Goal: Transaction & Acquisition: Purchase product/service

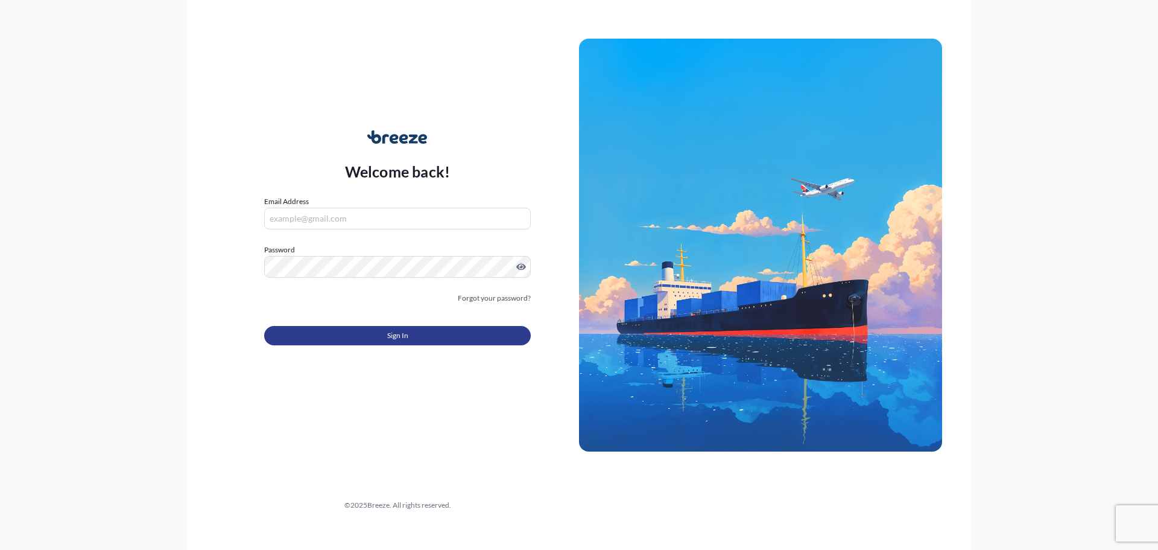
type input "[PERSON_NAME][EMAIL_ADDRESS][PERSON_NAME][DOMAIN_NAME]"
click at [407, 338] on span "Sign In" at bounding box center [397, 335] width 21 height 12
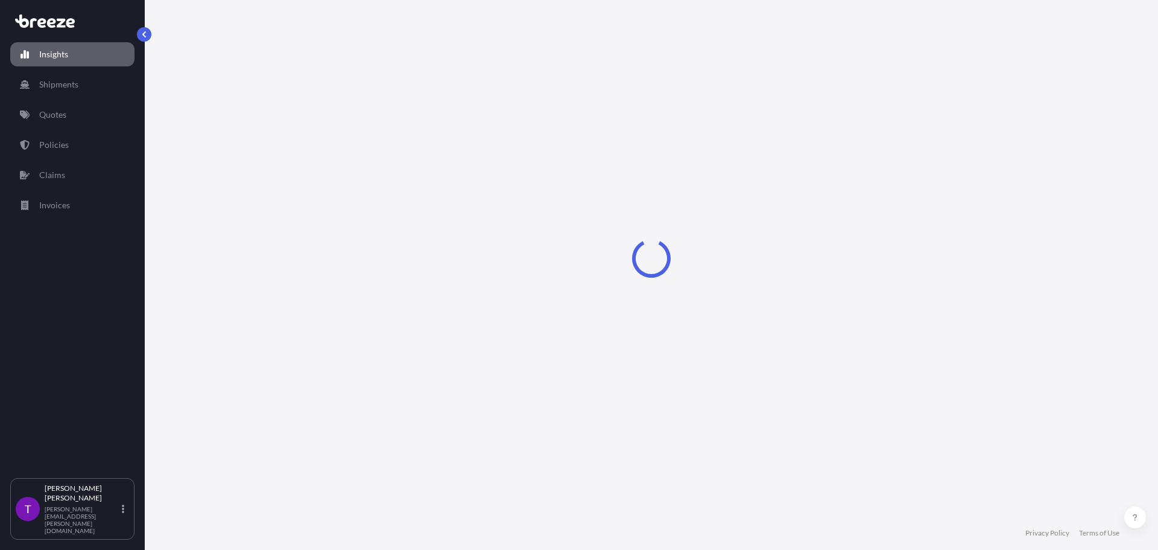
select select "2025"
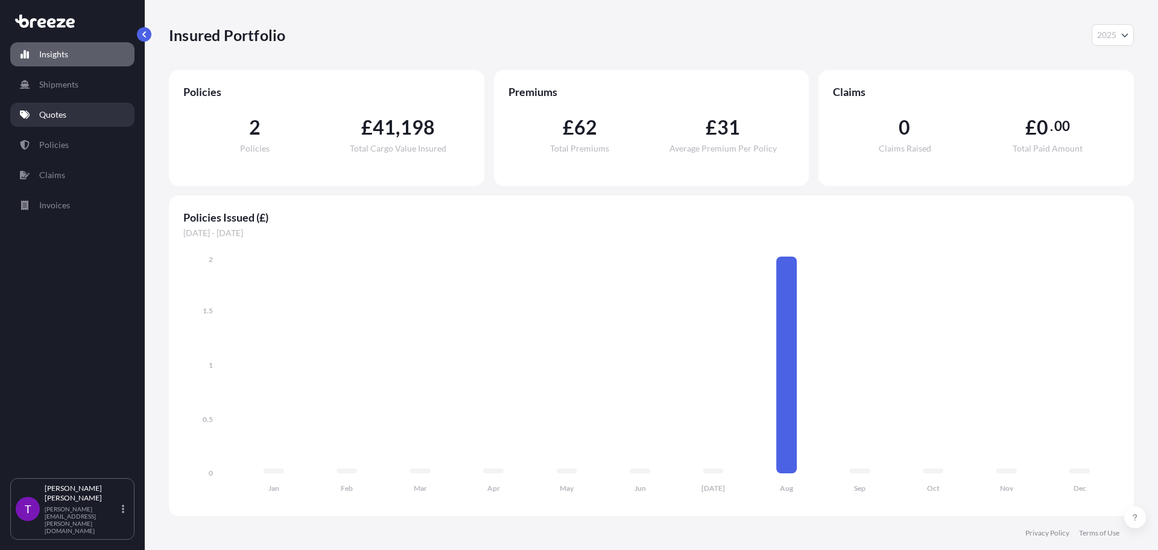
click at [59, 104] on link "Quotes" at bounding box center [72, 115] width 124 height 24
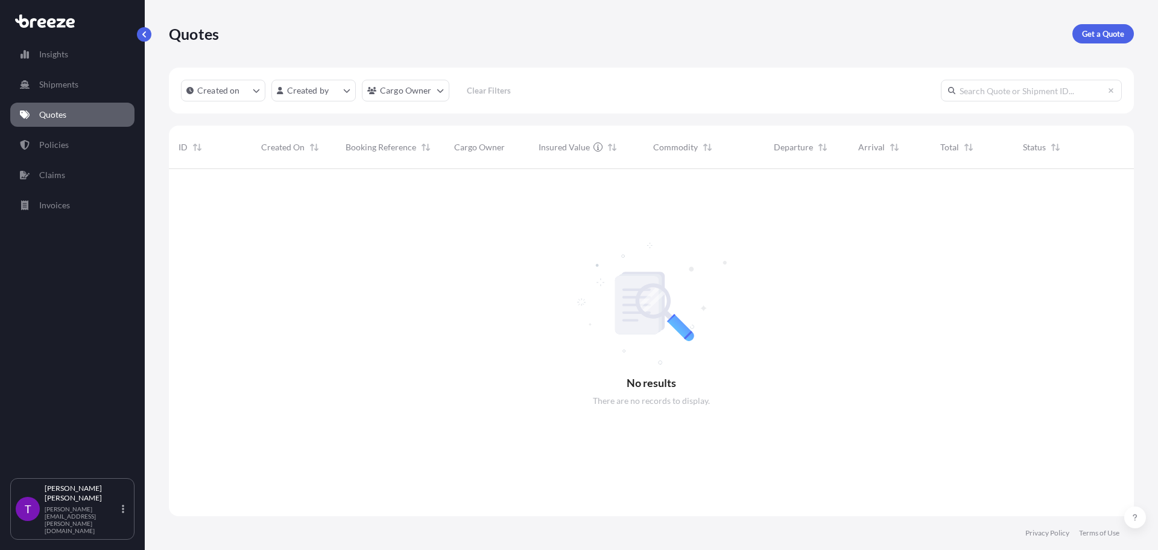
scroll to position [381, 956]
click at [1103, 36] on p "Get a Quote" at bounding box center [1103, 34] width 42 height 12
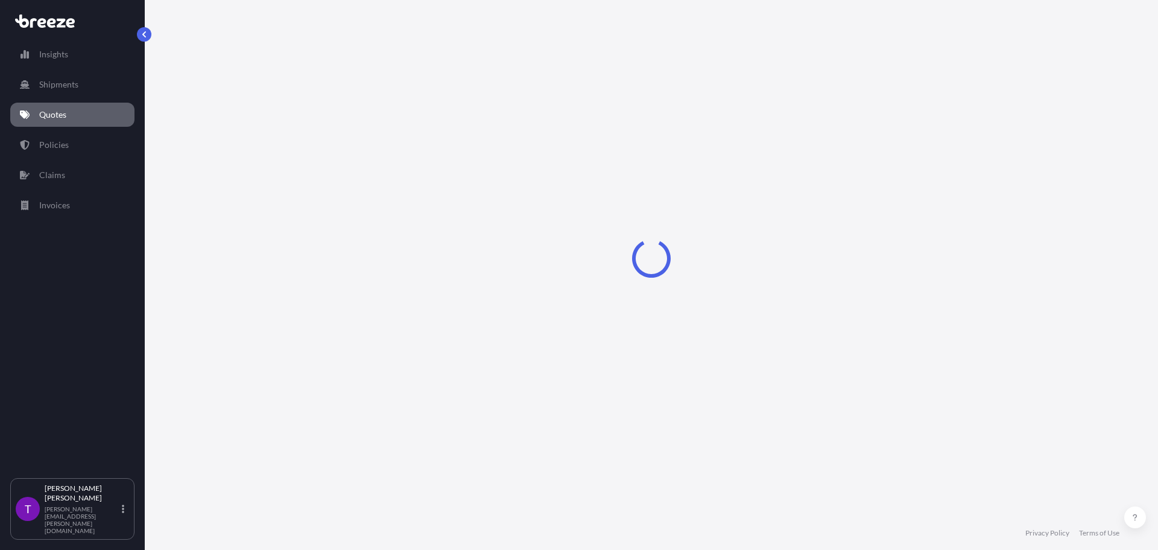
select select "Sea"
select select "1"
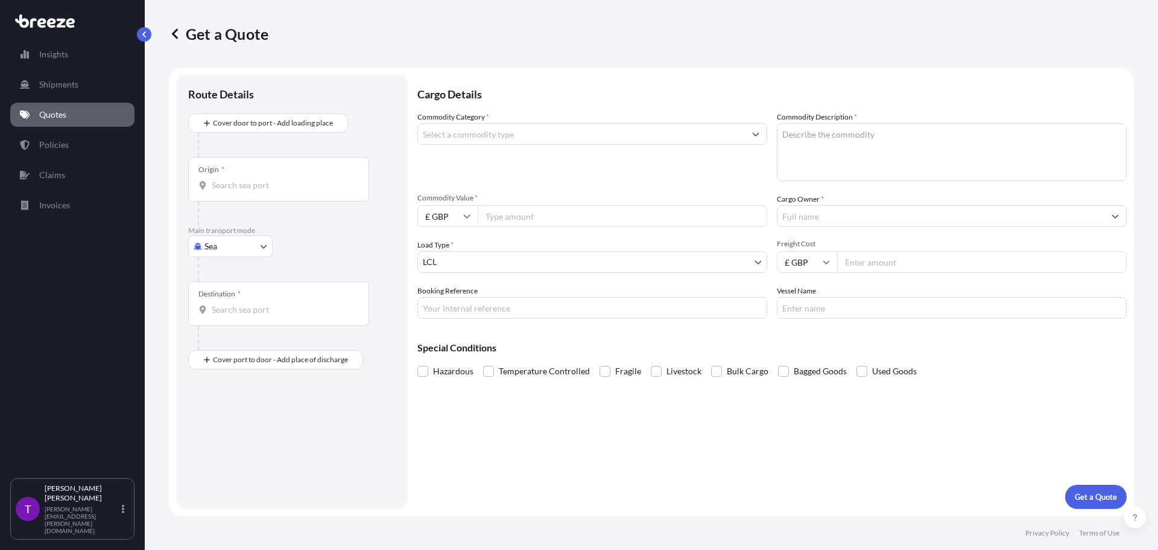
click at [529, 220] on input "Commodity Value *" at bounding box center [623, 216] width 290 height 22
type input "1800"
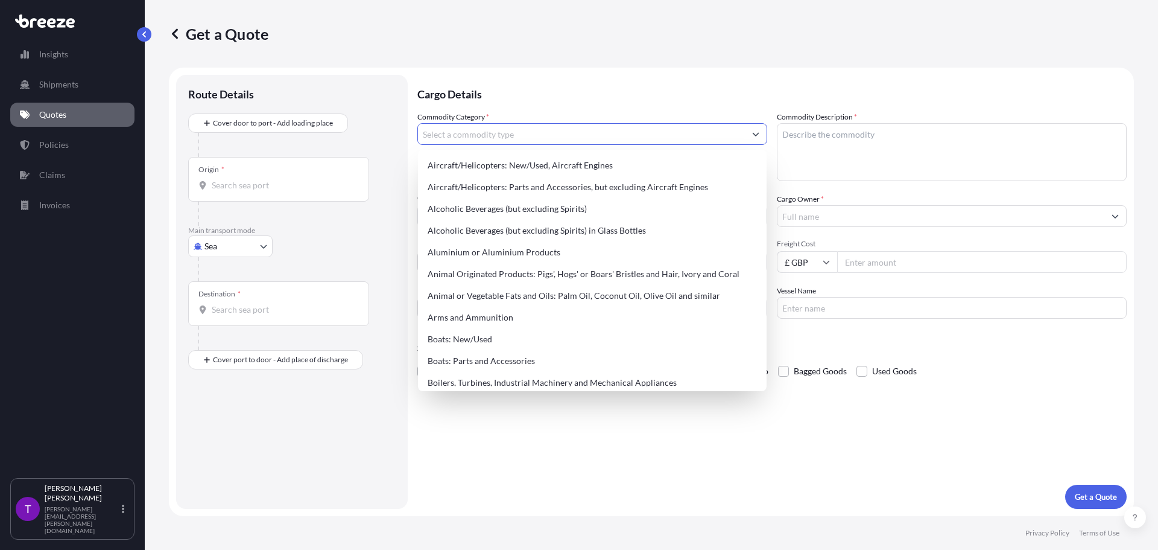
click at [497, 138] on input "Commodity Category *" at bounding box center [581, 134] width 327 height 22
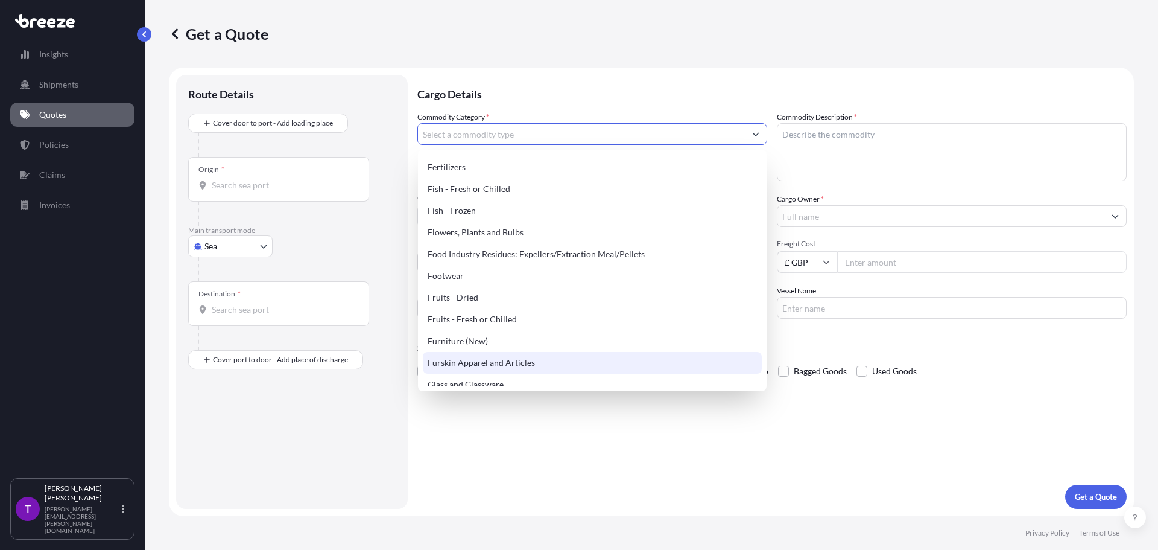
scroll to position [845, 0]
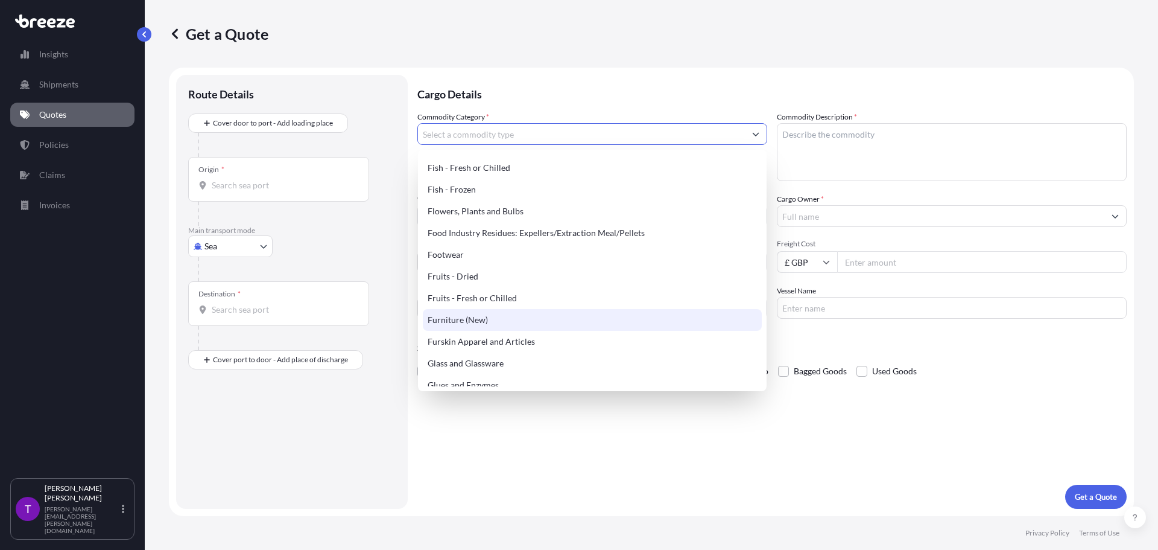
click at [480, 323] on div "Furniture (New)" at bounding box center [592, 320] width 339 height 22
type input "Furniture (New)"
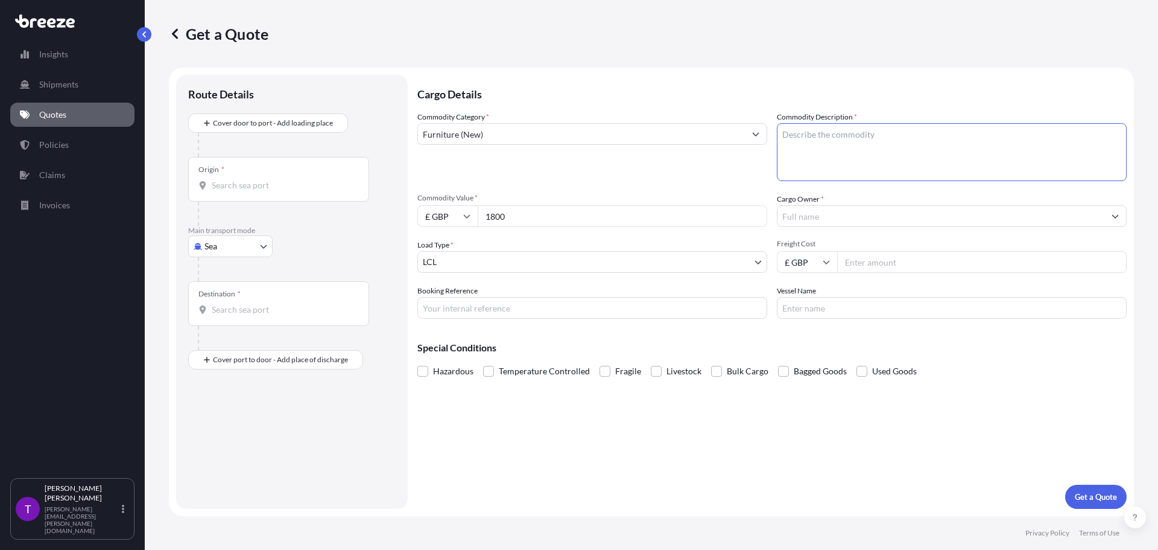
click at [836, 129] on textarea "Commodity Description *" at bounding box center [952, 152] width 350 height 58
click at [780, 135] on textarea "Wooden seats" at bounding box center [952, 152] width 350 height 58
type textarea "Non-upholstered wooden seats"
click at [796, 218] on input "Cargo Owner *" at bounding box center [941, 216] width 327 height 22
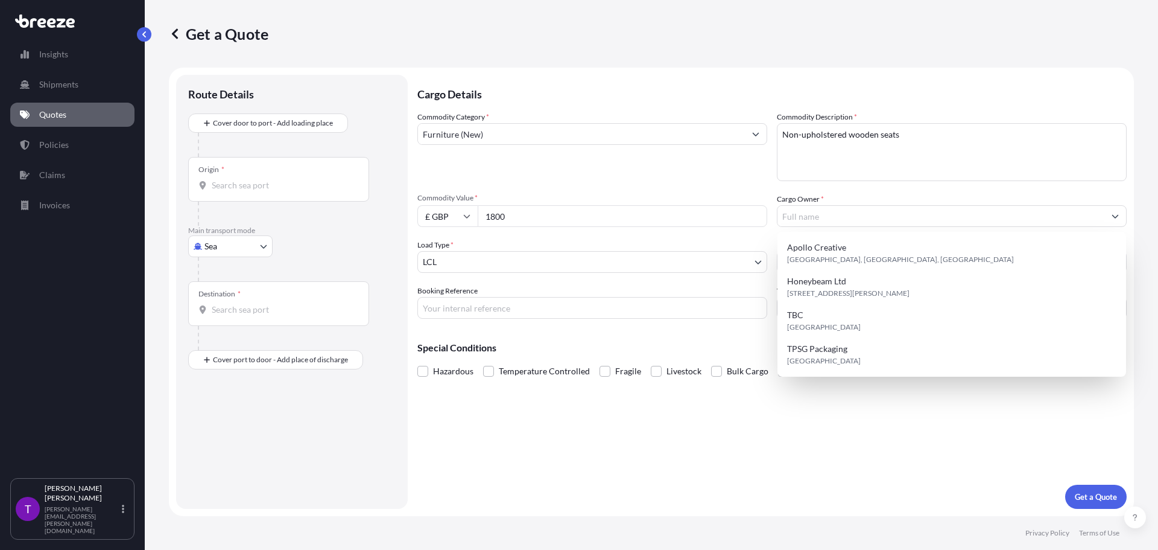
click at [604, 244] on div "Load Type * LCL" at bounding box center [592, 256] width 350 height 34
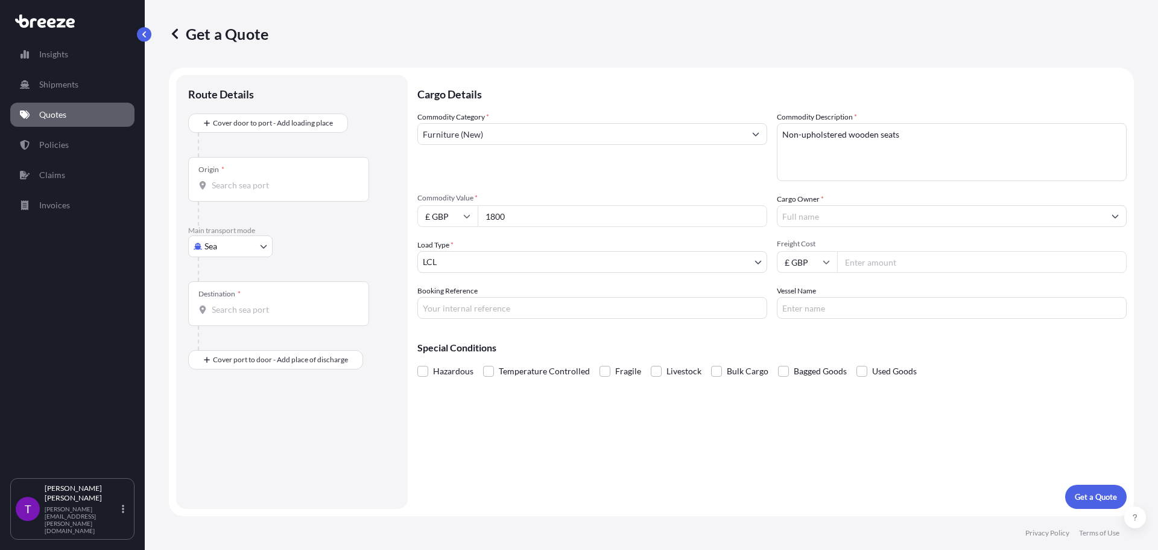
click at [503, 265] on body "Insights Shipments Quotes Policies Claims Invoices T [PERSON_NAME] [PERSON_NAME…" at bounding box center [579, 275] width 1158 height 550
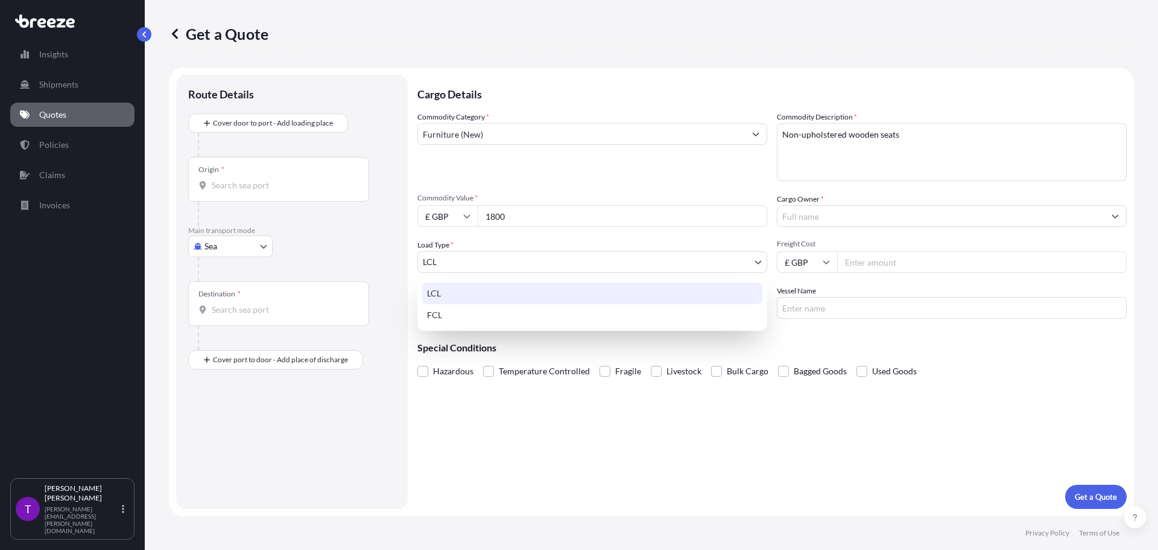
click at [676, 262] on body "Insights Shipments Quotes Policies Claims Invoices T [PERSON_NAME] [PERSON_NAME…" at bounding box center [579, 275] width 1158 height 550
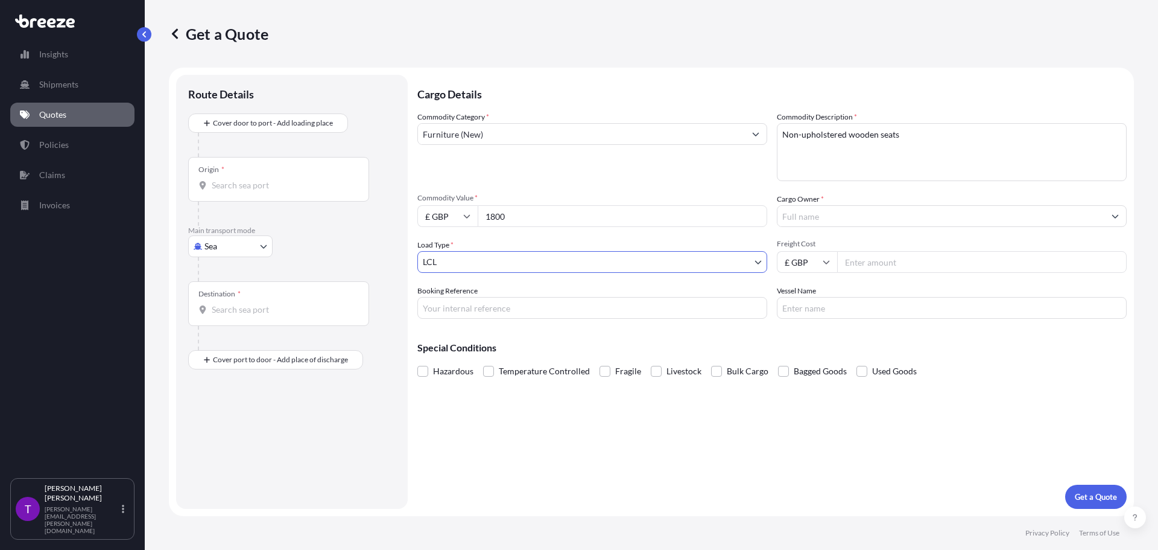
click at [254, 243] on body "Insights Shipments Quotes Policies Claims Invoices T [PERSON_NAME] [PERSON_NAME…" at bounding box center [579, 275] width 1158 height 550
click at [233, 297] on div "Air" at bounding box center [230, 299] width 75 height 22
select select "Air"
click at [224, 182] on div "Origin *" at bounding box center [278, 184] width 181 height 45
click at [224, 184] on input "Origin *" at bounding box center [283, 190] width 142 height 12
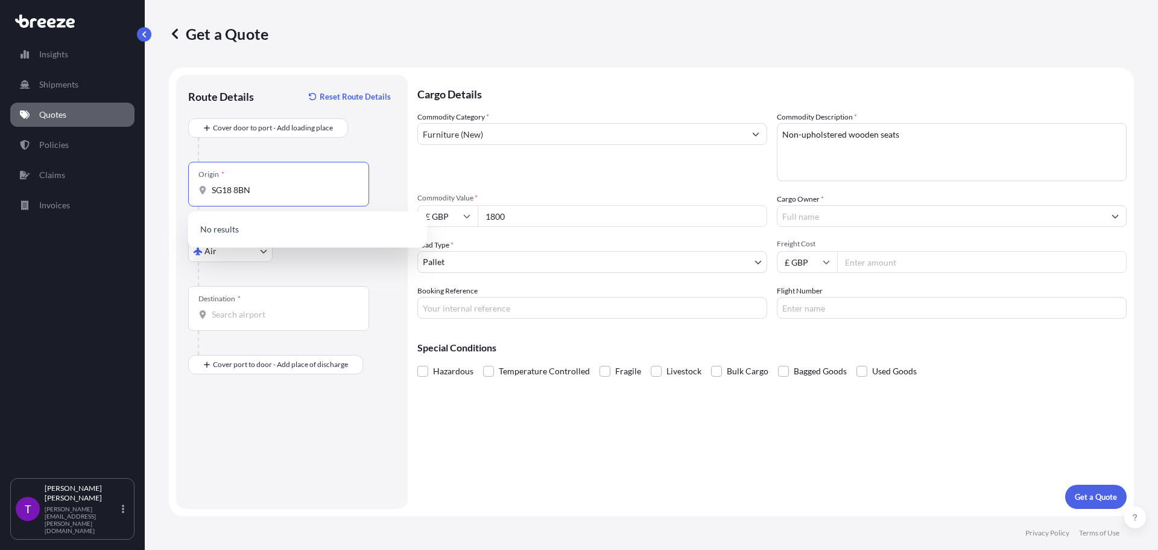
type input "SG18 8BN"
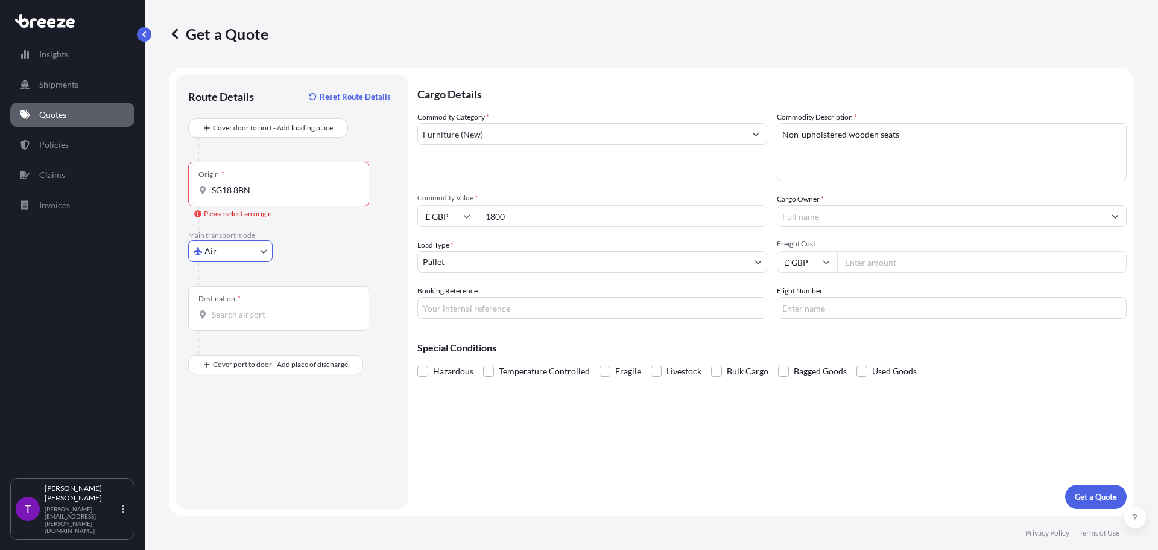
click at [253, 199] on div "Origin * SG18 8BN" at bounding box center [278, 184] width 181 height 45
click at [253, 196] on input "SG18 8BN" at bounding box center [283, 190] width 142 height 12
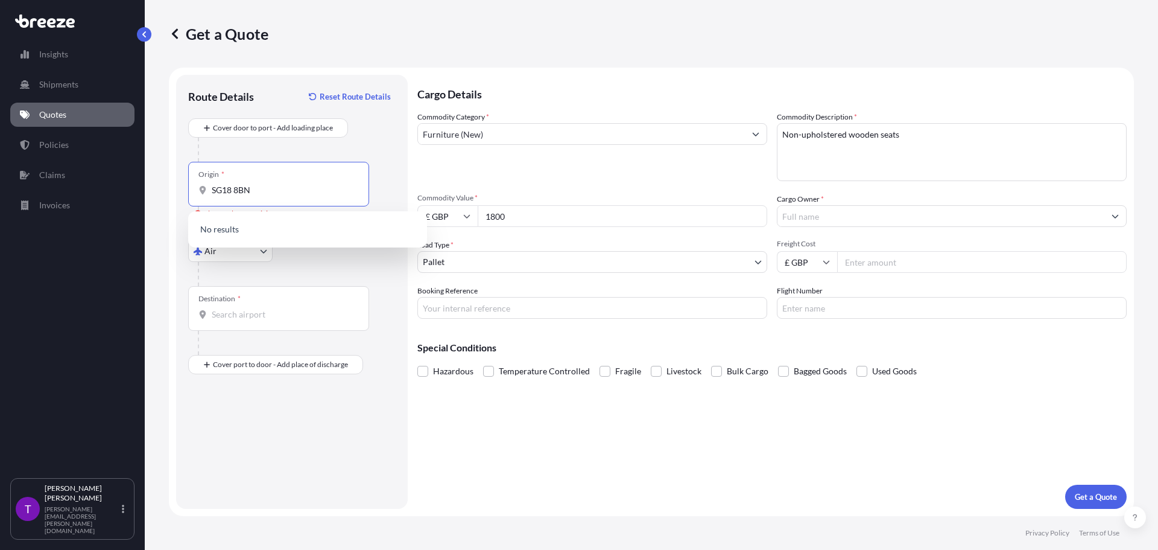
drag, startPoint x: 281, startPoint y: 190, endPoint x: 208, endPoint y: 191, distance: 72.4
click at [208, 191] on div "SG18 8BN" at bounding box center [278, 190] width 160 height 12
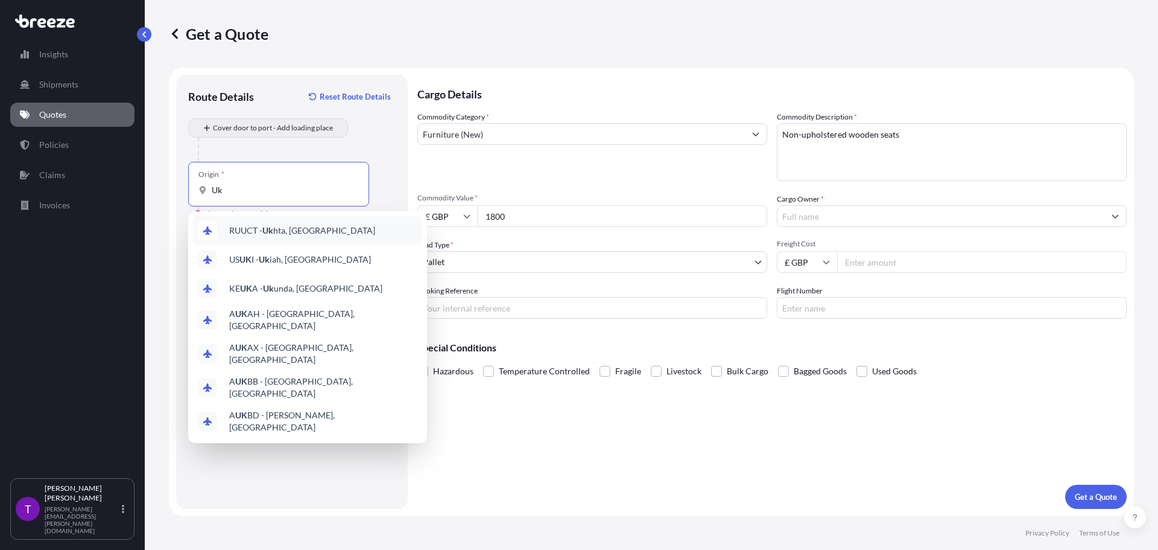
type input "Uk"
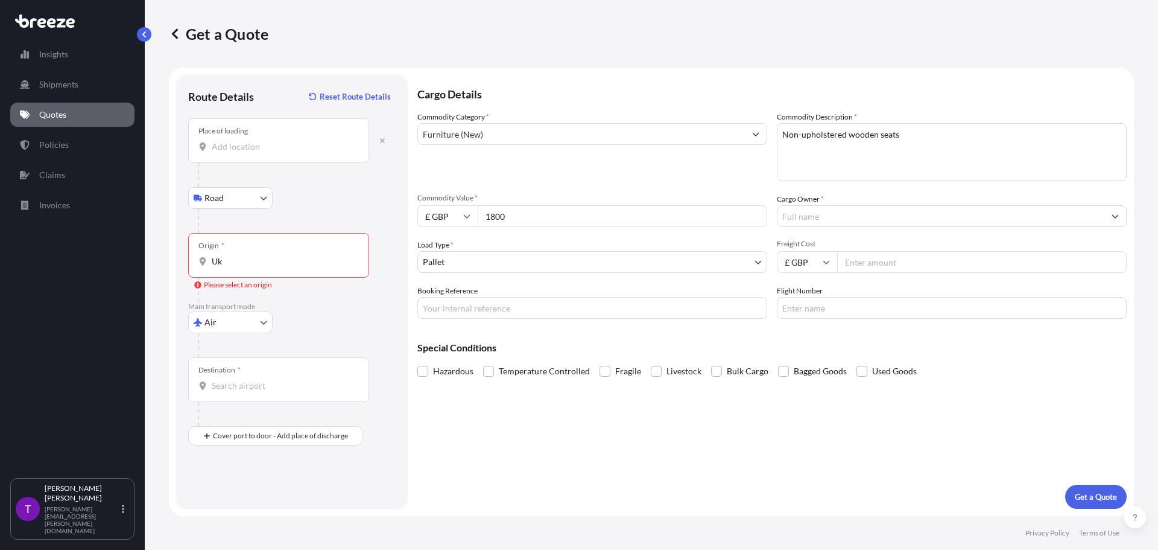
click at [233, 142] on input "Place of loading" at bounding box center [283, 147] width 142 height 12
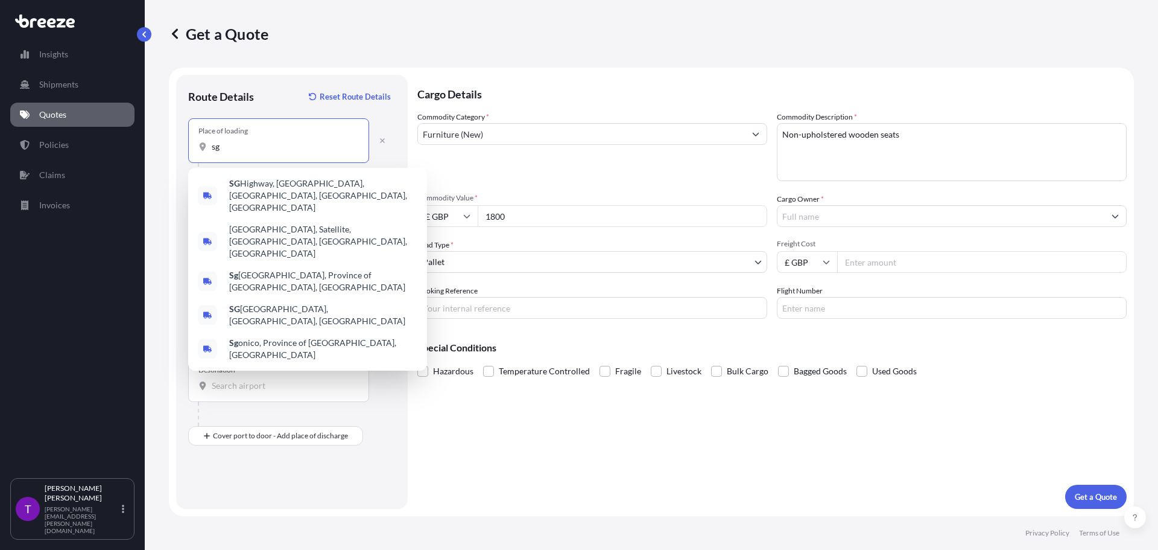
type input "s"
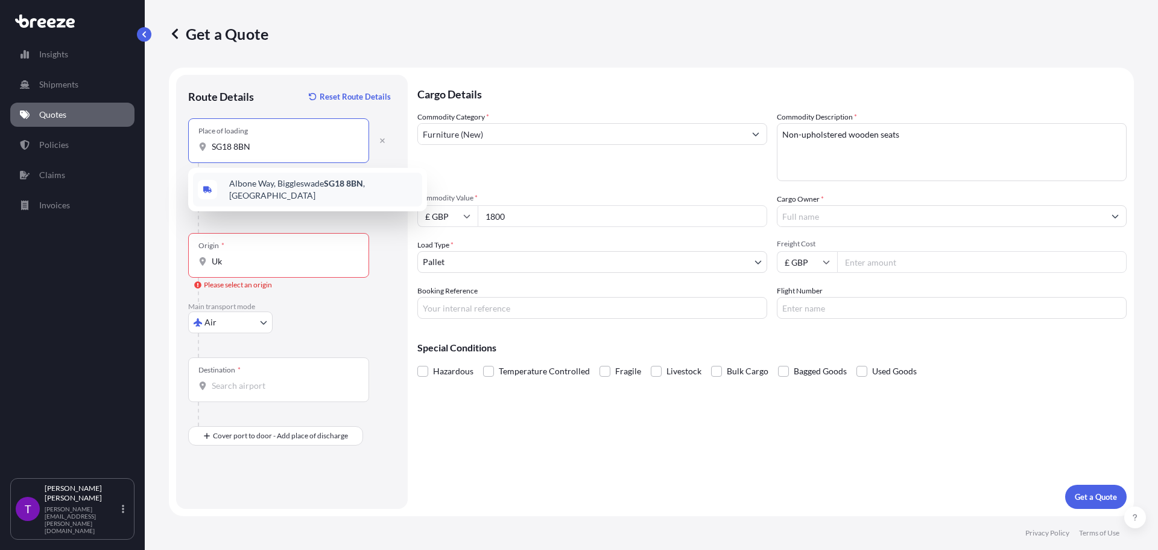
click at [303, 186] on span "[STREET_ADDRESS]" at bounding box center [323, 189] width 188 height 24
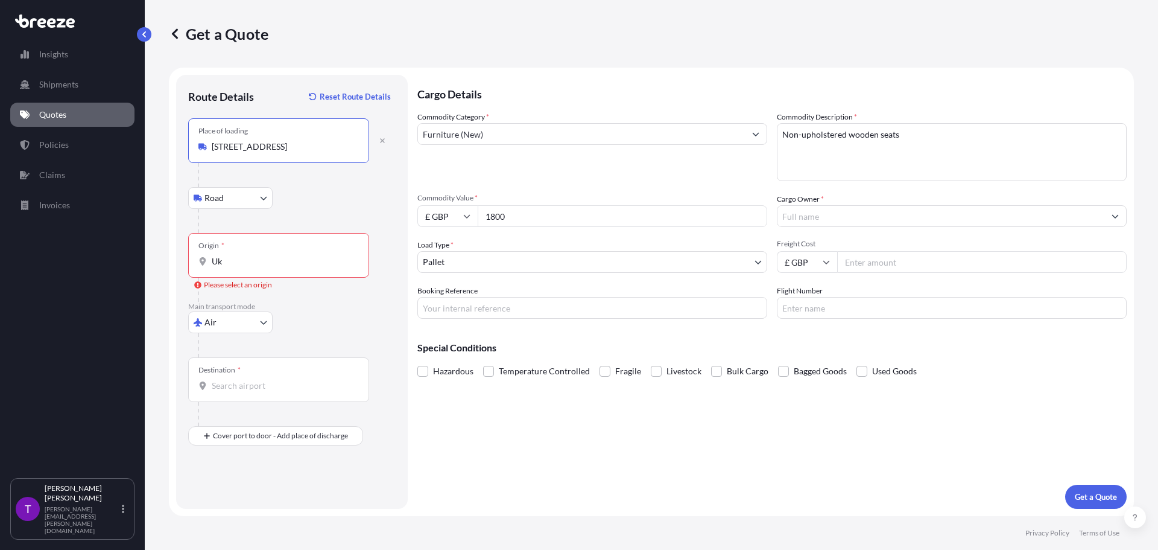
type input "[STREET_ADDRESS]"
click at [280, 210] on div at bounding box center [297, 221] width 198 height 24
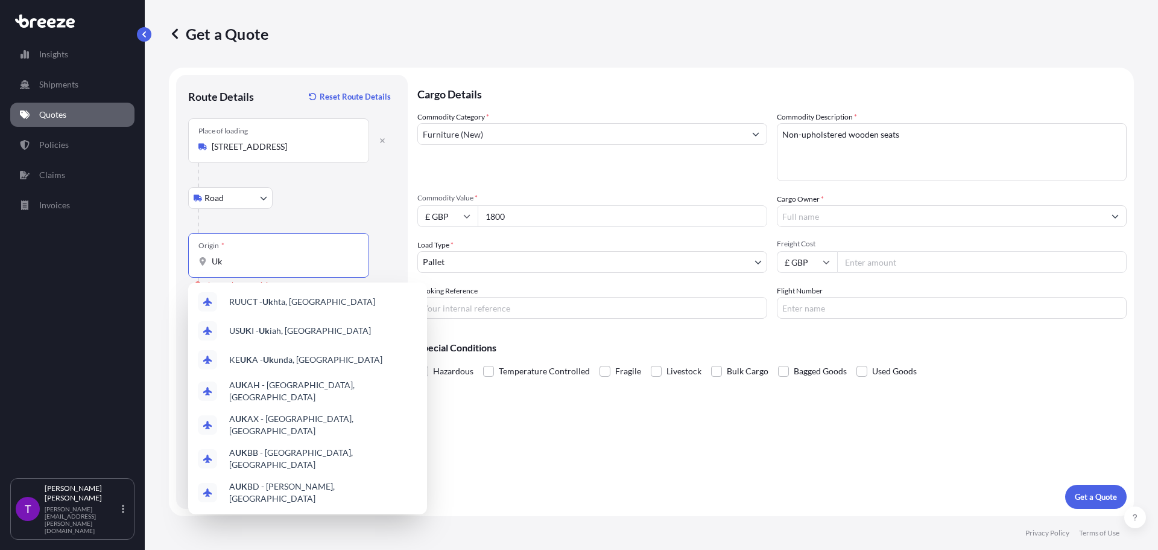
click at [238, 259] on input "Uk" at bounding box center [283, 261] width 142 height 12
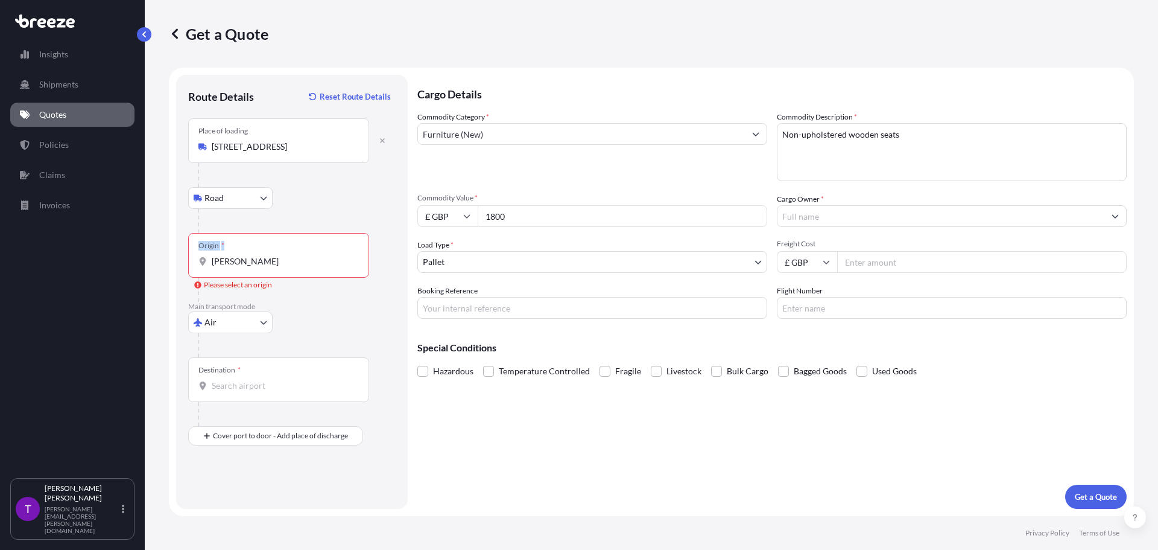
drag, startPoint x: 259, startPoint y: 268, endPoint x: 150, endPoint y: 246, distance: 111.0
click at [162, 255] on div "Get a Quote Route Details Reset Route Details Place of loading [GEOGRAPHIC_DATA…" at bounding box center [652, 258] width 1014 height 516
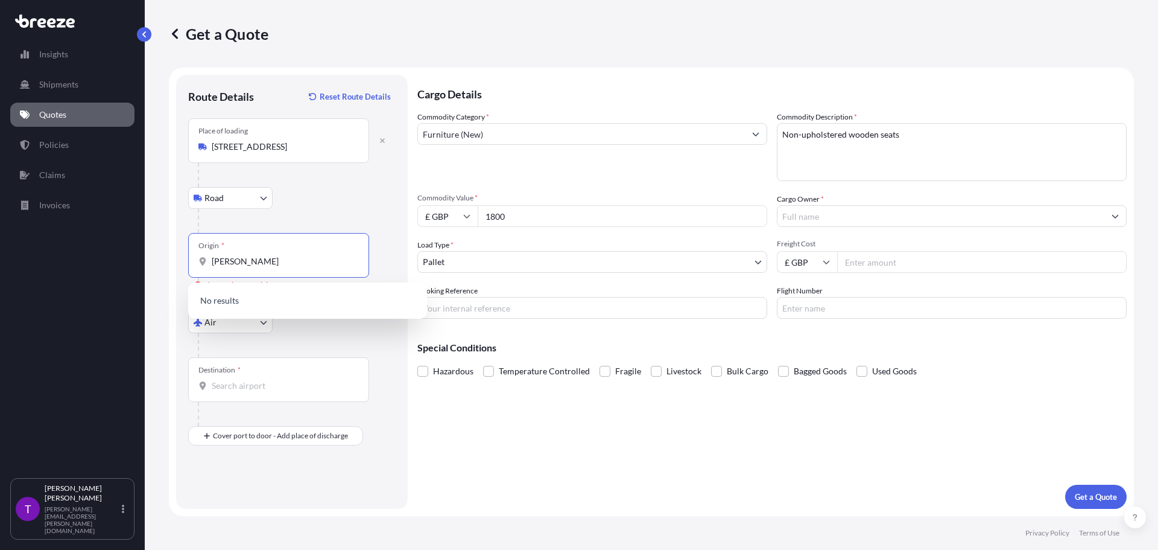
click at [243, 262] on input "[PERSON_NAME]" at bounding box center [283, 261] width 142 height 12
click at [251, 258] on input "[PERSON_NAME]" at bounding box center [283, 261] width 142 height 12
type input "U"
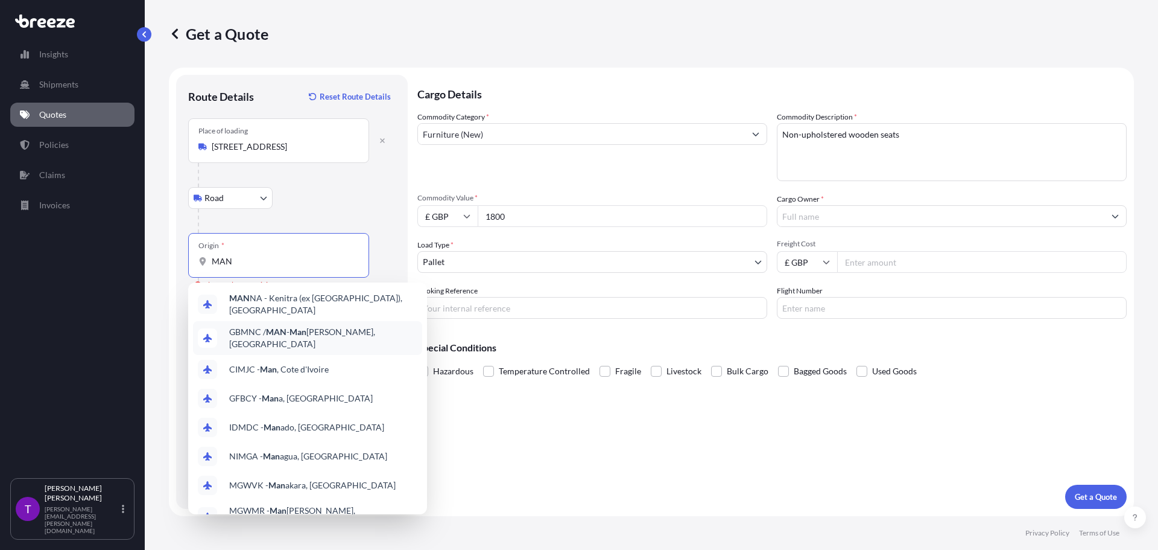
click at [261, 326] on span "GBMNC / MAN - Man [PERSON_NAME], [GEOGRAPHIC_DATA]" at bounding box center [323, 338] width 188 height 24
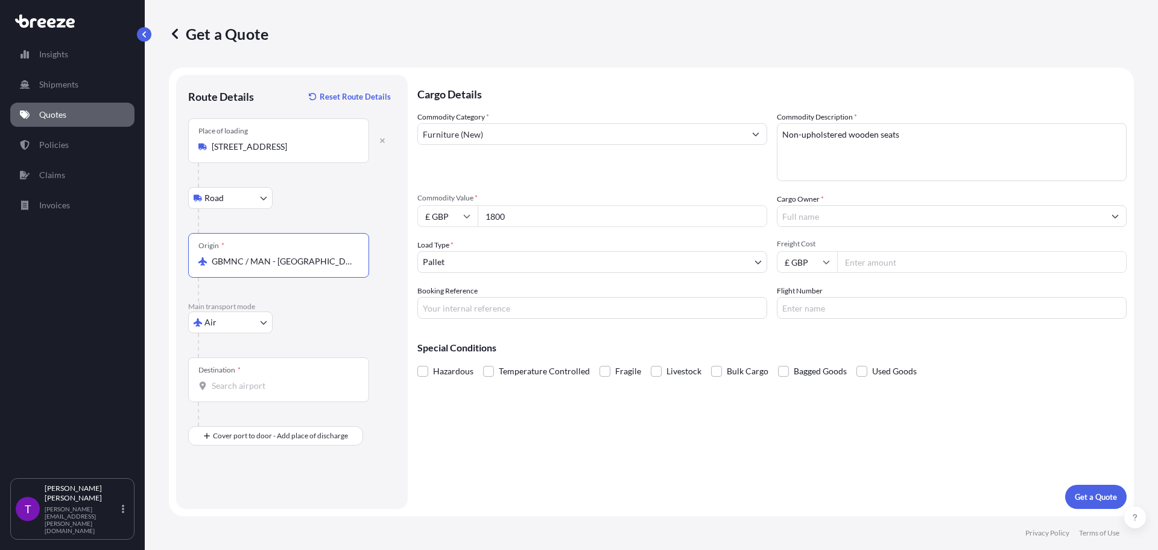
type input "GBMNC / MAN - [GEOGRAPHIC_DATA], [GEOGRAPHIC_DATA]"
click at [247, 397] on div "Destination *" at bounding box center [278, 379] width 181 height 45
click at [247, 392] on input "Destination *" at bounding box center [283, 385] width 142 height 12
click at [346, 334] on div at bounding box center [297, 345] width 198 height 24
click at [207, 490] on div "Place of Discharge" at bounding box center [278, 494] width 181 height 45
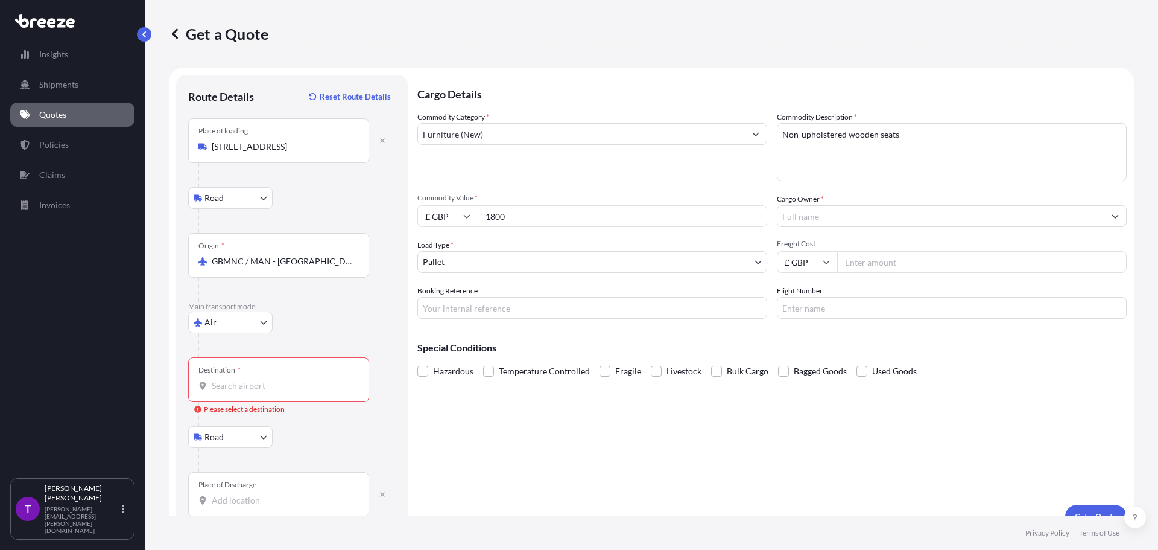
click at [212, 494] on input "Place of Discharge" at bounding box center [283, 500] width 142 height 12
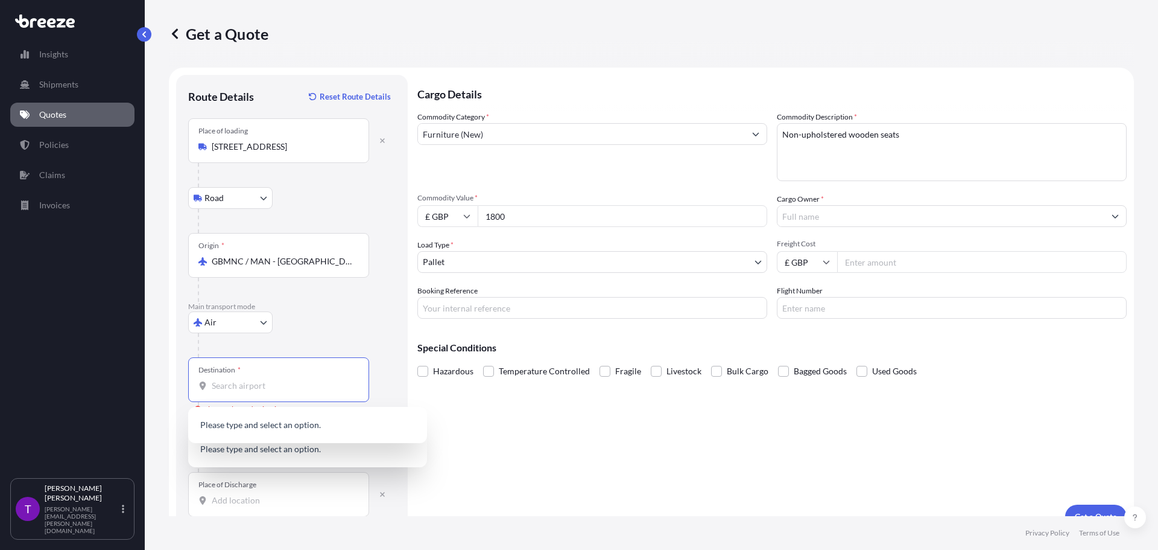
click at [250, 390] on input "Destination * Please select a destination" at bounding box center [283, 385] width 142 height 12
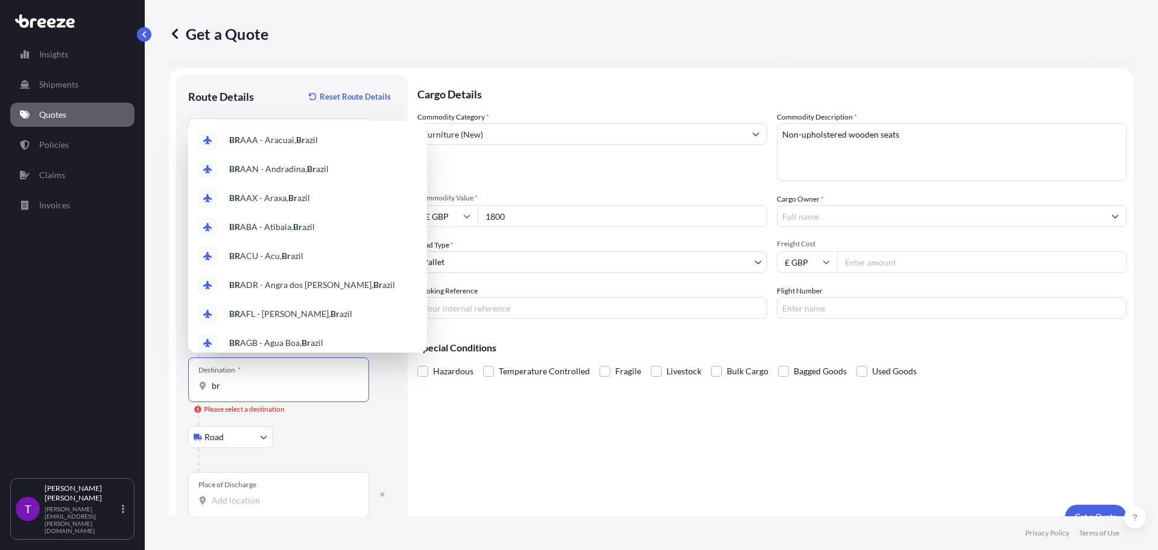
type input "b"
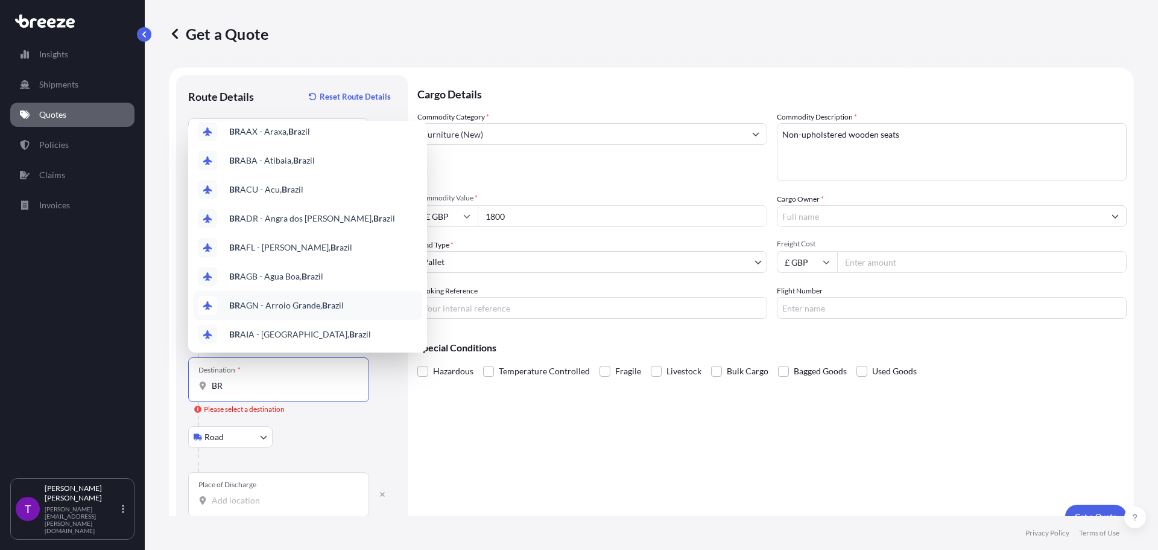
scroll to position [68, 0]
type input "BR"
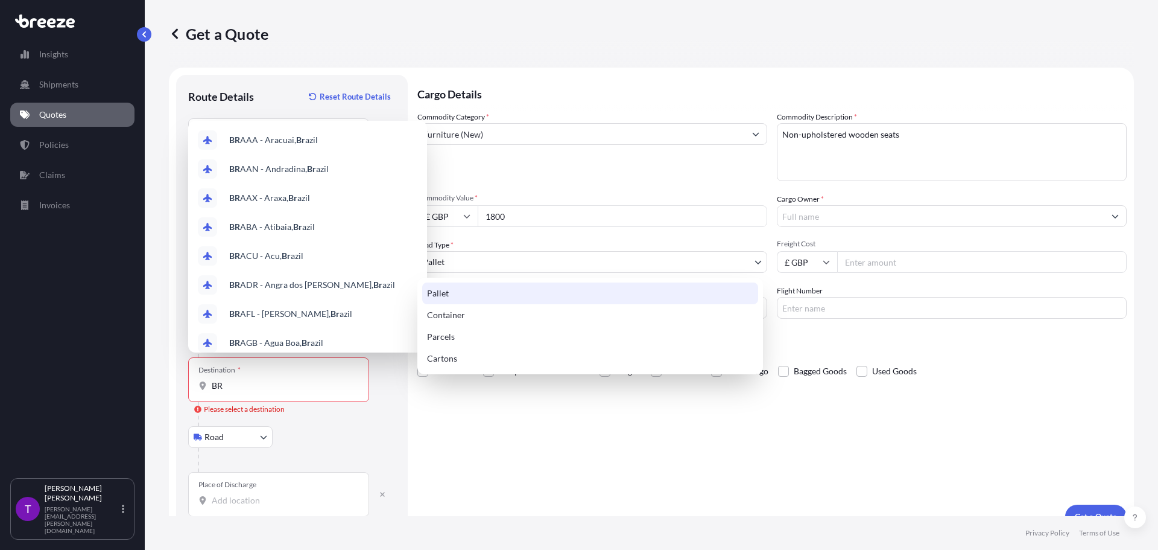
click at [437, 261] on body "10 options available. Insights Shipments Quotes Policies Claims Invoices T [PER…" at bounding box center [579, 275] width 1158 height 550
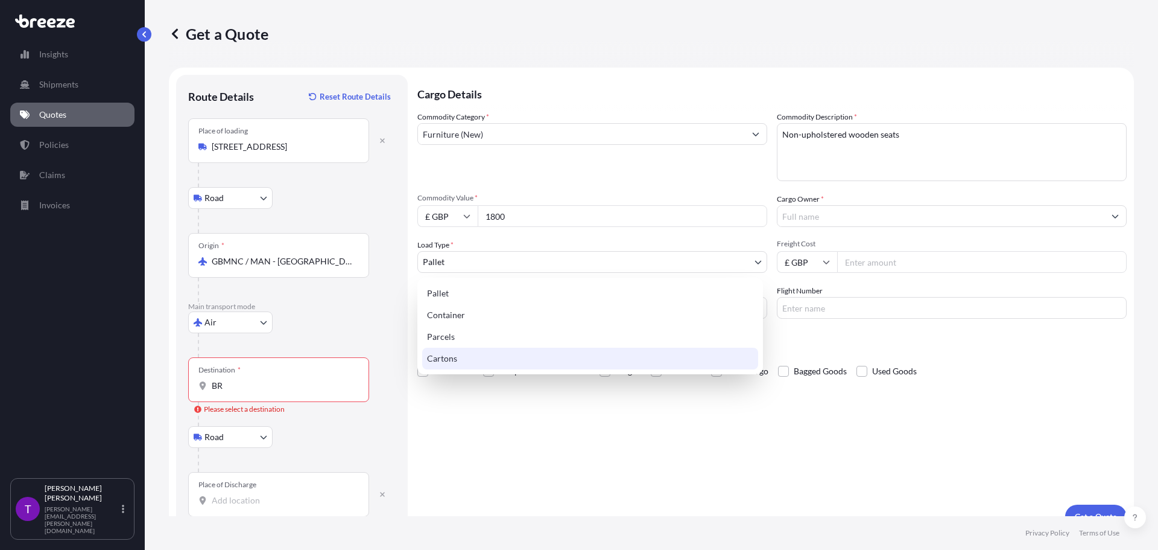
click at [496, 357] on div "Cartons" at bounding box center [590, 358] width 336 height 22
select select "4"
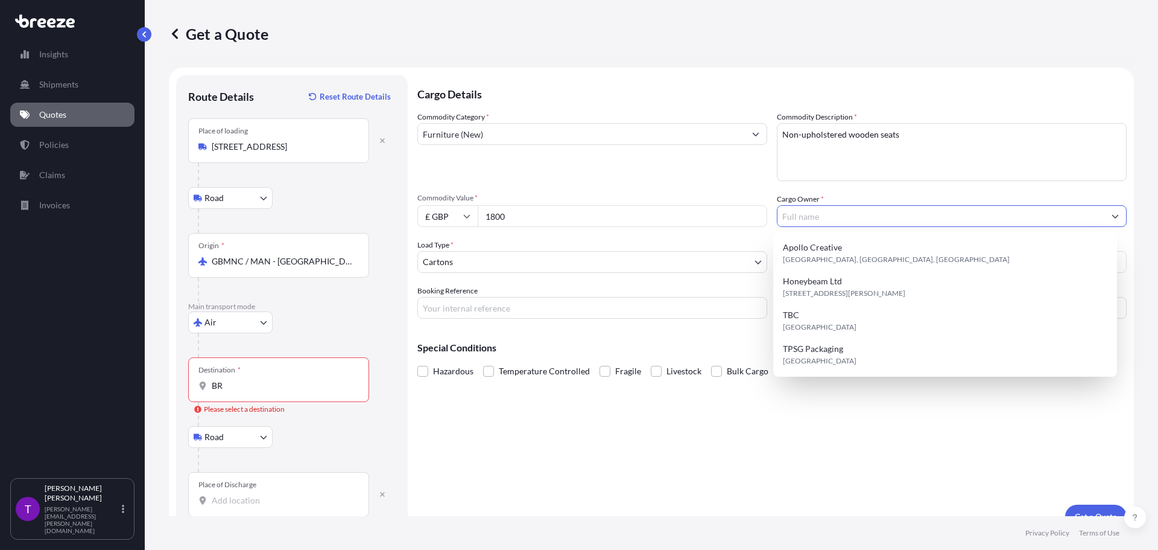
click at [853, 221] on input "Cargo Owner *" at bounding box center [941, 216] width 327 height 22
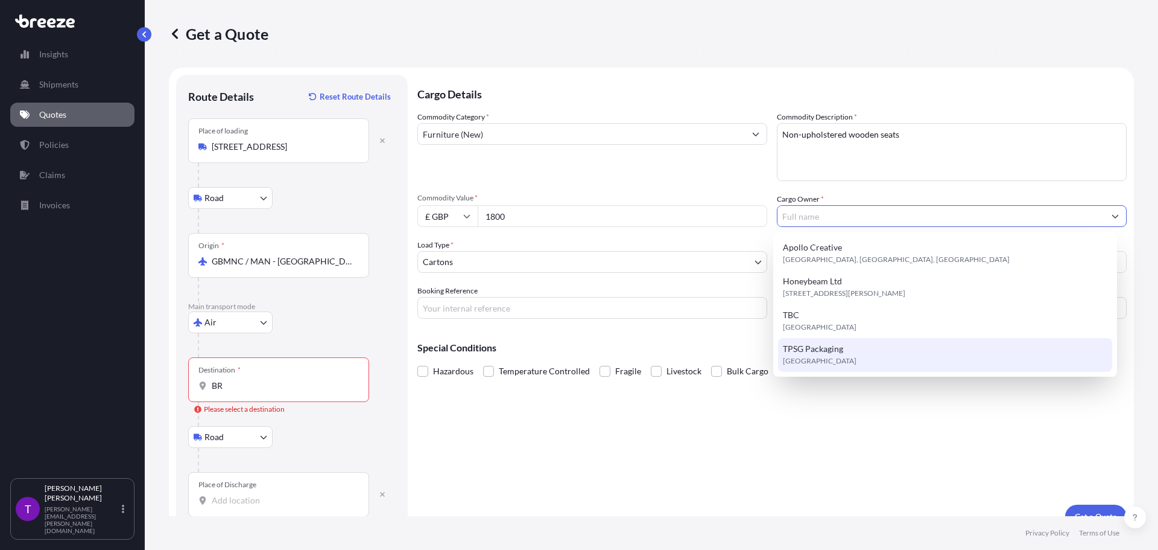
click at [868, 427] on div "Cargo Details Commodity Category * Furniture (New) Commodity Description * Non-…" at bounding box center [771, 302] width 709 height 454
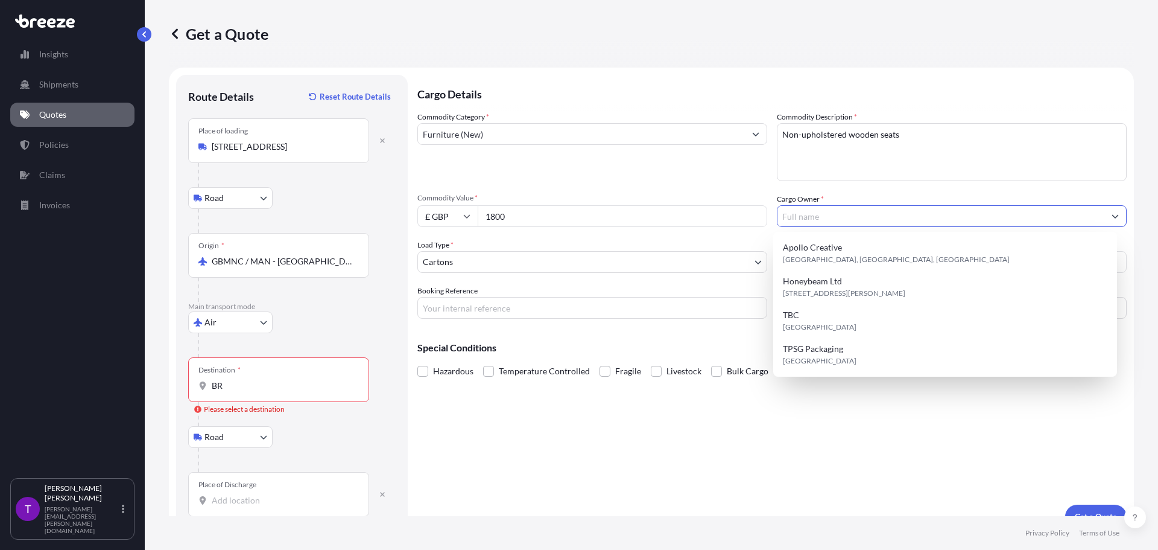
click at [807, 214] on input "Cargo Owner *" at bounding box center [941, 216] width 327 height 22
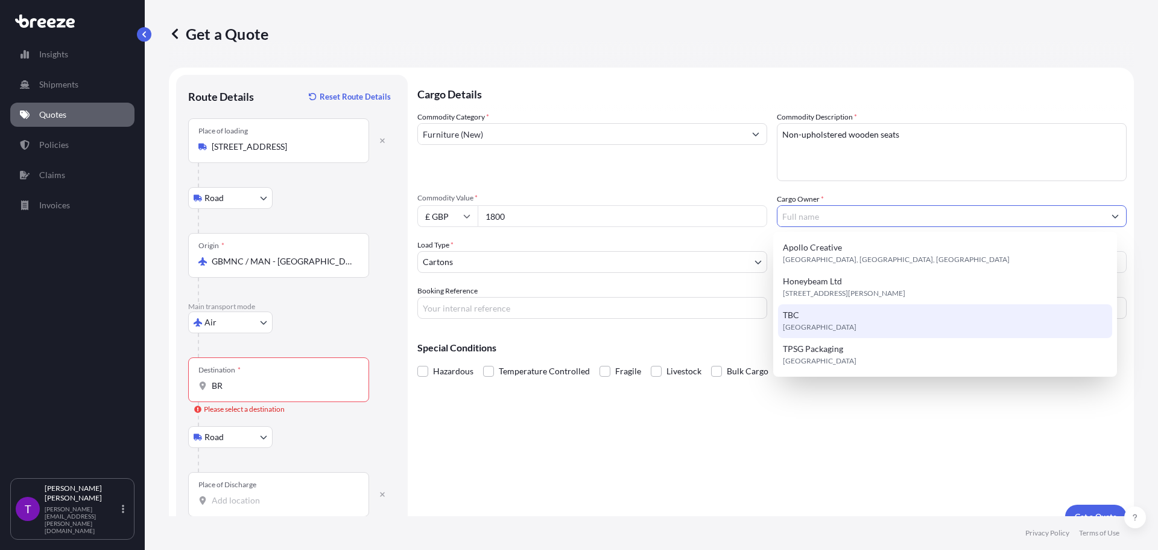
click at [816, 318] on div "TBC [GEOGRAPHIC_DATA]" at bounding box center [945, 321] width 335 height 34
type input "TBC"
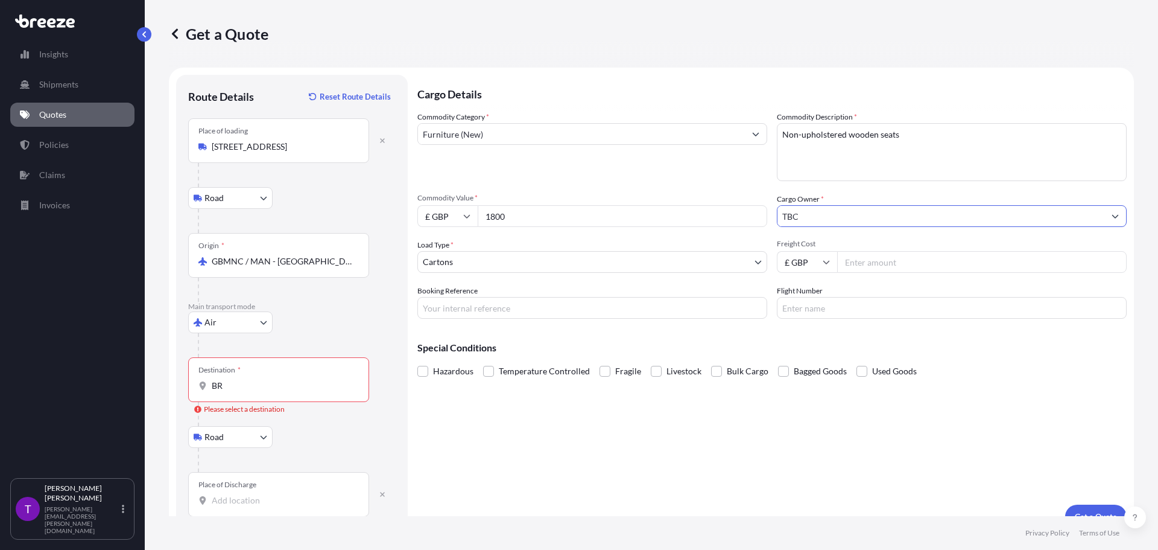
click at [808, 324] on div "Cargo Details Commodity Category * Furniture (New) Commodity Description * Non-…" at bounding box center [771, 302] width 709 height 454
